Goal: Transaction & Acquisition: Obtain resource

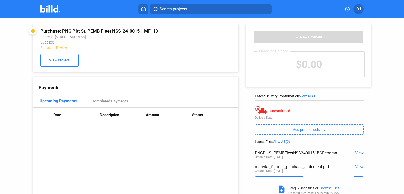
click at [58, 10] on img at bounding box center [50, 8] width 20 height 7
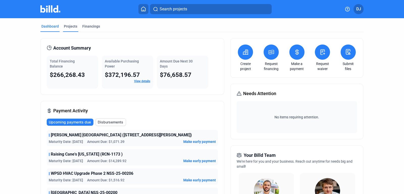
click at [72, 29] on div "Projects" at bounding box center [70, 28] width 15 height 8
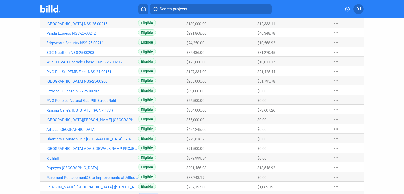
scroll to position [57, 0]
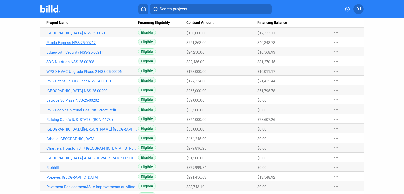
click at [74, 35] on link "Panda Express NSS-25-00212" at bounding box center [92, 33] width 92 height 5
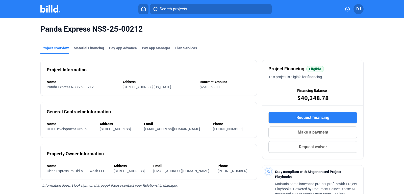
drag, startPoint x: 147, startPoint y: 29, endPoint x: 32, endPoint y: 31, distance: 115.1
click at [32, 31] on div "Panda Express NSS-25-00212 Project Overview Material Financing Pay App Advance …" at bounding box center [201, 152] width 339 height 269
copy span "Panda Express NSS-25-00212"
click at [53, 46] on div "Project Overview" at bounding box center [54, 47] width 27 height 5
click at [57, 11] on img at bounding box center [50, 8] width 20 height 7
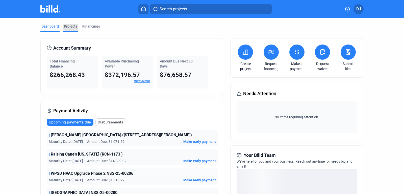
click at [66, 27] on div "Projects" at bounding box center [70, 26] width 13 height 5
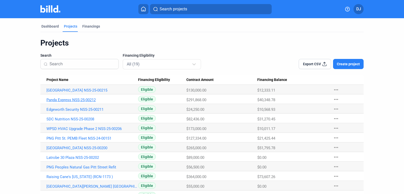
click at [80, 92] on link "Panda Express NSS-25-00212" at bounding box center [92, 90] width 92 height 5
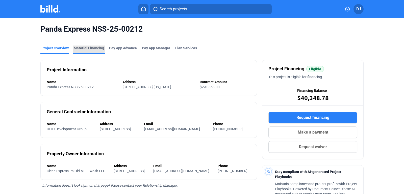
click at [81, 48] on div "Material Financing" at bounding box center [89, 47] width 30 height 5
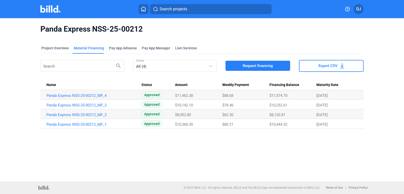
click at [265, 67] on span "Request financing" at bounding box center [257, 65] width 30 height 5
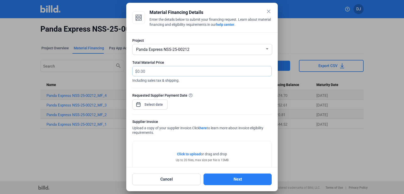
click at [161, 72] on input "text" at bounding box center [201, 71] width 128 height 10
type input "13,032.08"
click at [155, 106] on input at bounding box center [154, 104] width 22 height 6
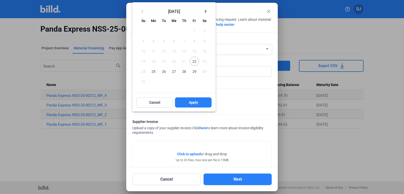
click at [154, 72] on span "25" at bounding box center [153, 71] width 9 height 9
click at [189, 104] on span "Apply" at bounding box center [193, 102] width 9 height 5
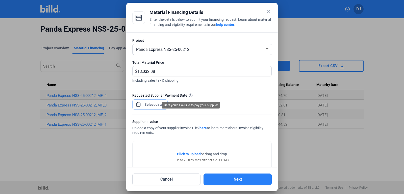
scroll to position [35, 0]
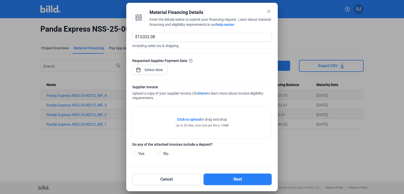
click at [185, 120] on span "Click to upload" at bounding box center [189, 119] width 24 height 4
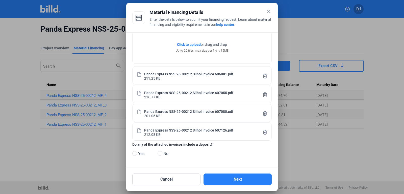
scroll to position [110, 0]
click at [159, 154] on span at bounding box center [159, 153] width 5 height 5
click at [159, 154] on input "No" at bounding box center [159, 153] width 4 height 4
radio input "true"
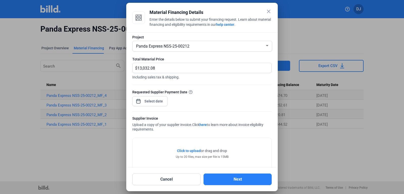
scroll to position [0, 0]
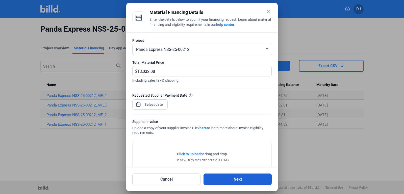
click at [238, 178] on button "Next" at bounding box center [237, 179] width 68 height 12
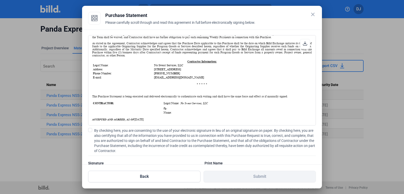
scroll to position [118, 0]
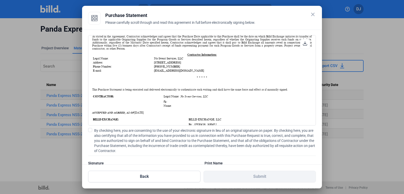
click at [89, 133] on label "By checking here, you are consenting to the use of your electronic signature in…" at bounding box center [202, 140] width 228 height 25
click at [0, 0] on input "By checking here, you are consenting to the use of your electronic signature in…" at bounding box center [0, 0] width 0 height 0
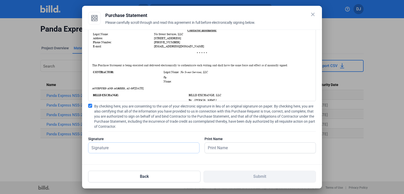
click at [115, 152] on input "text" at bounding box center [140, 147] width 105 height 10
type input "[PERSON_NAME]"
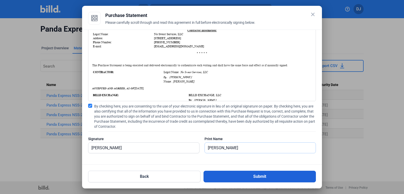
type input "[PERSON_NAME]"
click at [232, 177] on button "Submit" at bounding box center [259, 176] width 112 height 12
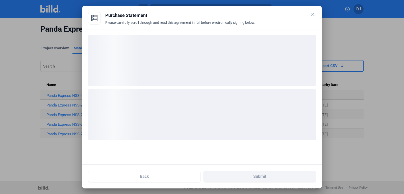
scroll to position [0, 0]
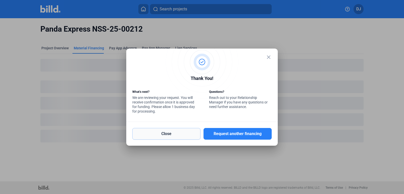
click at [189, 135] on button "Close" at bounding box center [166, 134] width 68 height 12
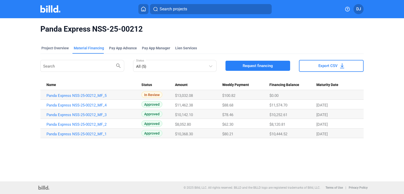
drag, startPoint x: 148, startPoint y: 28, endPoint x: 36, endPoint y: 32, distance: 112.1
click at [36, 32] on div "Panda Express NSS-25-00212 Project Overview Material Financing Pay App Advance …" at bounding box center [201, 81] width 339 height 126
copy span "Panda Express NSS-25-00212"
click at [236, 67] on button "Request financing" at bounding box center [257, 66] width 65 height 10
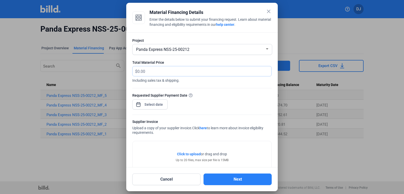
click at [184, 74] on input "text" at bounding box center [201, 71] width 128 height 10
type input "1,588.43"
click at [151, 104] on input at bounding box center [154, 104] width 22 height 6
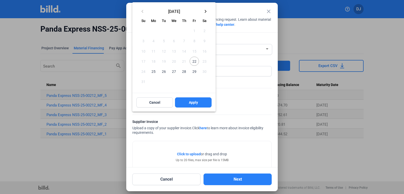
click at [156, 73] on span "25" at bounding box center [153, 71] width 9 height 9
click at [189, 103] on span "Apply" at bounding box center [193, 102] width 9 height 5
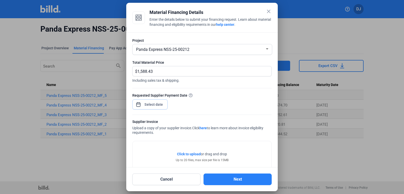
scroll to position [35, 0]
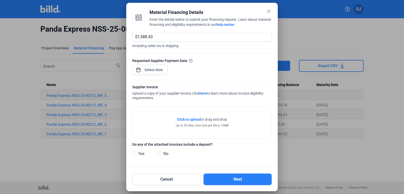
click at [190, 117] on span "Click to upload" at bounding box center [189, 119] width 24 height 4
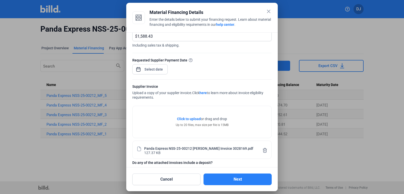
scroll to position [54, 0]
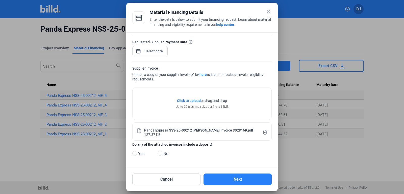
click at [163, 152] on span "No" at bounding box center [164, 153] width 7 height 6
click at [161, 152] on input "No" at bounding box center [159, 153] width 4 height 4
radio input "true"
click at [231, 180] on button "Next" at bounding box center [237, 179] width 68 height 12
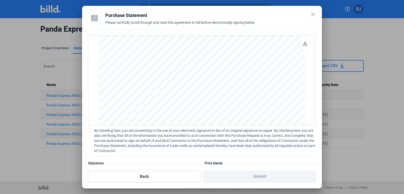
scroll to position [335, 0]
click at [91, 129] on span at bounding box center [90, 130] width 4 height 4
click at [0, 0] on input "By checking here, you are consenting to the use of your electronic signature in…" at bounding box center [0, 0] width 0 height 0
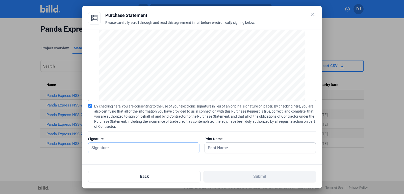
click at [119, 143] on input "text" at bounding box center [143, 147] width 111 height 10
type input "y"
type input "[PERSON_NAME]"
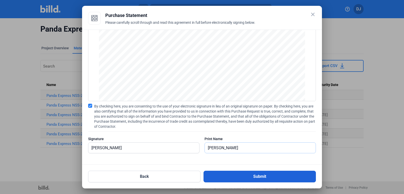
type input "[PERSON_NAME]"
click at [225, 173] on button "Submit" at bounding box center [259, 176] width 112 height 12
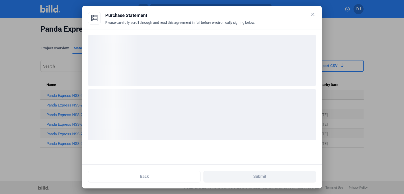
scroll to position [0, 0]
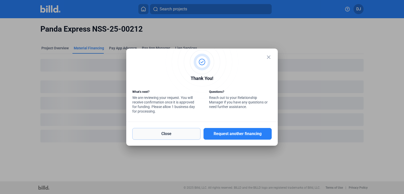
click at [187, 135] on button "Close" at bounding box center [166, 134] width 68 height 12
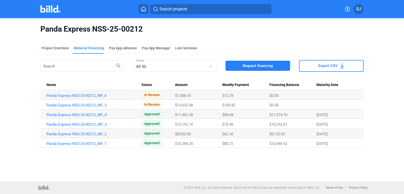
click at [47, 12] on img at bounding box center [50, 8] width 20 height 7
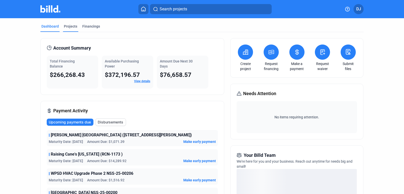
click at [74, 25] on div "Projects" at bounding box center [70, 26] width 13 height 5
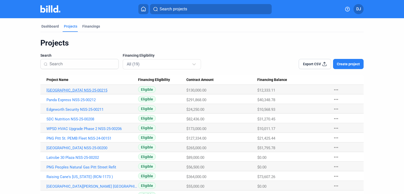
click at [75, 91] on link "[GEOGRAPHIC_DATA] NSS-25-00215" at bounding box center [92, 90] width 92 height 5
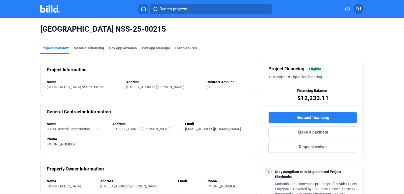
drag, startPoint x: 170, startPoint y: 31, endPoint x: 40, endPoint y: 33, distance: 130.5
click at [40, 33] on div "[GEOGRAPHIC_DATA] NSS-25-00215 Project Overview Material Financing Pay App Adva…" at bounding box center [201, 152] width 339 height 269
copy span "[GEOGRAPHIC_DATA] NSS-25-00215"
click at [288, 117] on button "Request financing" at bounding box center [312, 118] width 89 height 12
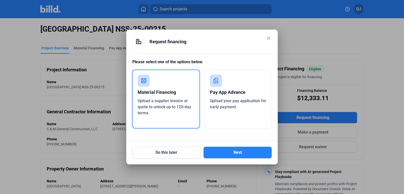
click at [168, 85] on div "Material Financing Upload a supplier invoice or quote to unlock up to 120-day t…" at bounding box center [166, 98] width 68 height 59
click at [233, 152] on button "Next" at bounding box center [237, 152] width 68 height 12
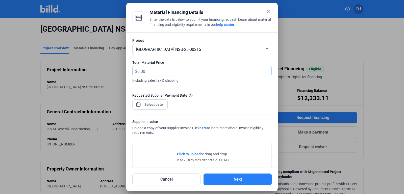
click at [152, 73] on input "text" at bounding box center [201, 71] width 128 height 10
type input "1,213.38"
click at [150, 105] on input at bounding box center [154, 104] width 22 height 6
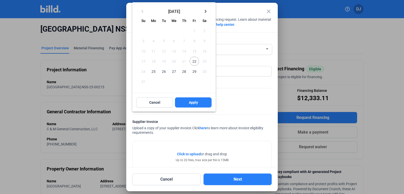
click at [195, 61] on span "22" at bounding box center [193, 61] width 9 height 9
click at [189, 101] on span "Apply" at bounding box center [193, 102] width 9 height 5
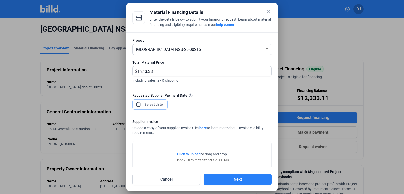
scroll to position [35, 0]
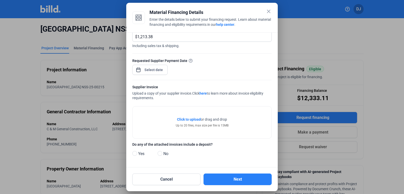
click at [192, 119] on span "Click to upload" at bounding box center [189, 119] width 24 height 4
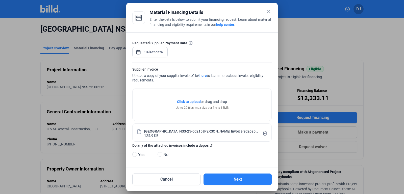
scroll to position [54, 0]
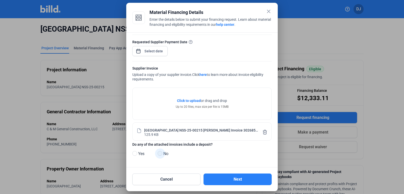
click at [161, 153] on span at bounding box center [159, 153] width 5 height 5
click at [161, 153] on input "No" at bounding box center [159, 153] width 4 height 4
radio input "true"
click at [236, 178] on button "Next" at bounding box center [237, 179] width 68 height 12
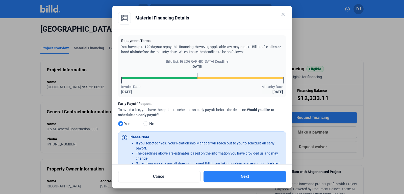
scroll to position [21, 0]
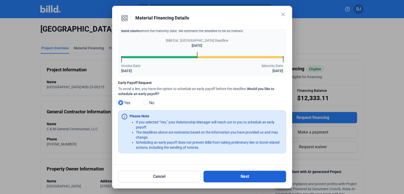
click at [242, 181] on button "Next" at bounding box center [244, 176] width 83 height 12
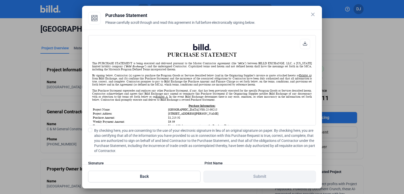
scroll to position [24, 0]
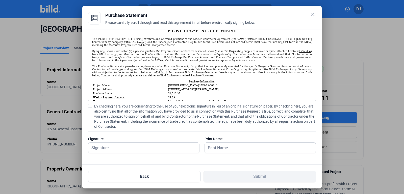
click at [90, 105] on span at bounding box center [90, 105] width 4 height 4
click at [0, 0] on input "By checking here, you are consenting to the use of your electronic signature in…" at bounding box center [0, 0] width 0 height 0
click at [109, 147] on input "text" at bounding box center [140, 147] width 105 height 10
type input "[PERSON_NAME]"
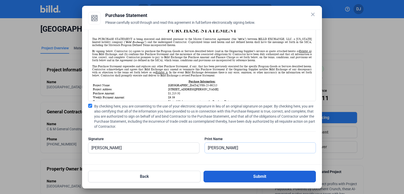
type input "[PERSON_NAME]"
click at [220, 177] on button "Submit" at bounding box center [259, 176] width 112 height 12
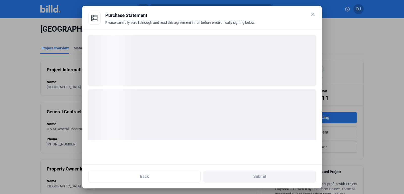
scroll to position [0, 0]
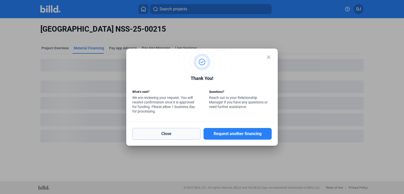
click at [176, 134] on button "Close" at bounding box center [166, 134] width 68 height 12
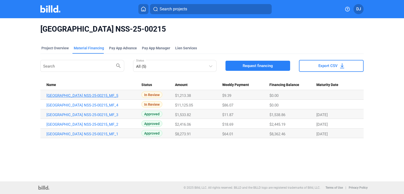
click at [100, 95] on link "[GEOGRAPHIC_DATA] NSS-25-00215_MF_5" at bounding box center [92, 95] width 92 height 5
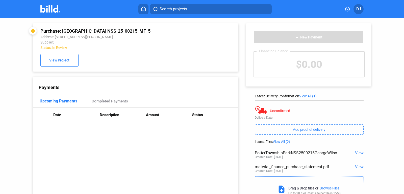
click at [54, 9] on img at bounding box center [50, 8] width 20 height 7
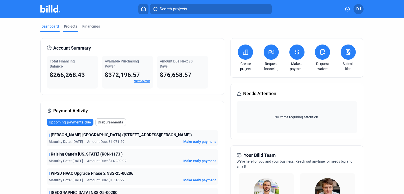
click at [66, 26] on div "Projects" at bounding box center [70, 26] width 13 height 5
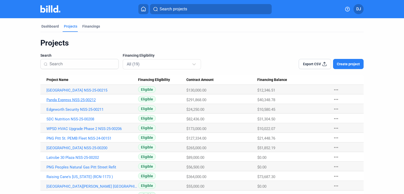
click at [79, 92] on link "Panda Express NSS-25-00212" at bounding box center [92, 90] width 92 height 5
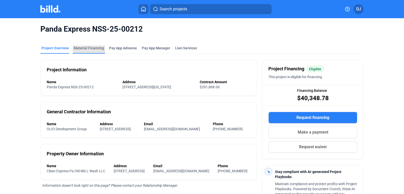
click at [95, 46] on div "Material Financing" at bounding box center [89, 47] width 30 height 5
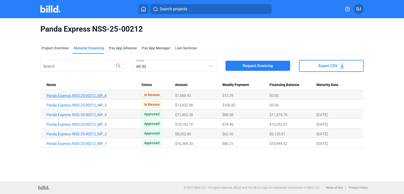
click at [91, 94] on link "Panda Express NSS-25-00212_MF_6" at bounding box center [92, 95] width 92 height 5
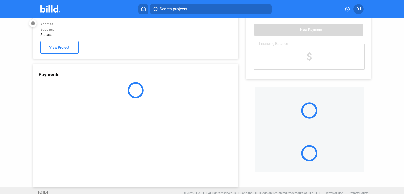
scroll to position [14, 0]
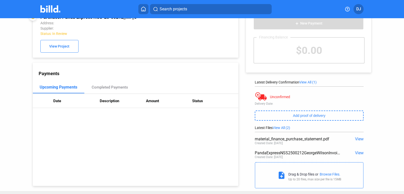
click at [53, 8] on img at bounding box center [50, 8] width 20 height 7
